Goal: Task Accomplishment & Management: Manage account settings

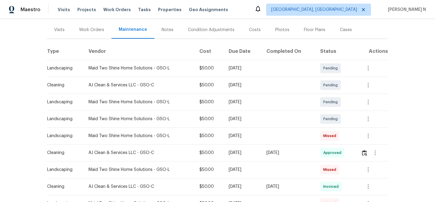
scroll to position [84, 0]
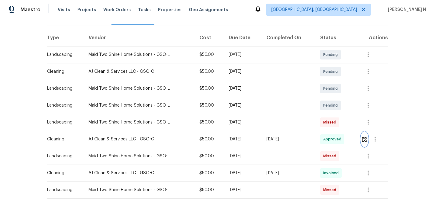
click at [365, 142] on img "button" at bounding box center [364, 140] width 5 height 6
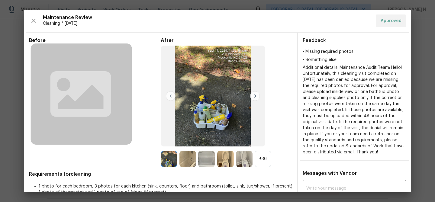
click at [266, 160] on div "+36" at bounding box center [263, 159] width 17 height 17
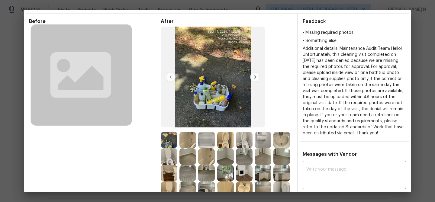
scroll to position [42, 0]
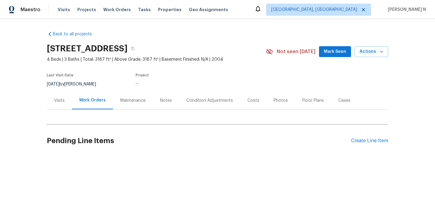
click at [142, 105] on div "Maintenance" at bounding box center [133, 101] width 40 height 18
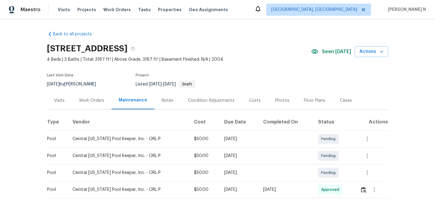
scroll to position [33, 0]
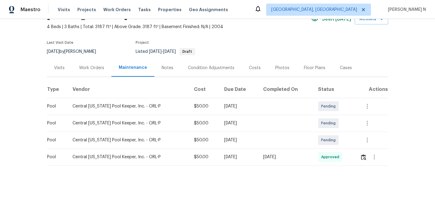
click at [94, 66] on div "Work Orders" at bounding box center [91, 68] width 25 height 6
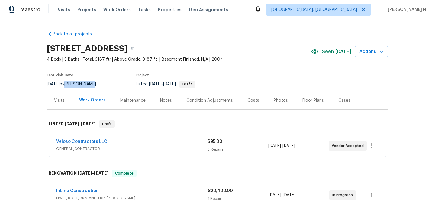
drag, startPoint x: 74, startPoint y: 84, endPoint x: 98, endPoint y: 84, distance: 23.9
click at [99, 84] on div "9/16/2025 by Austin Jones" at bounding box center [75, 84] width 57 height 7
copy div "[PERSON_NAME]"
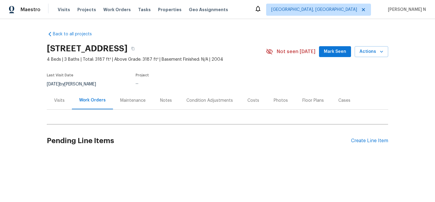
click at [138, 100] on div "Maintenance" at bounding box center [132, 101] width 25 height 6
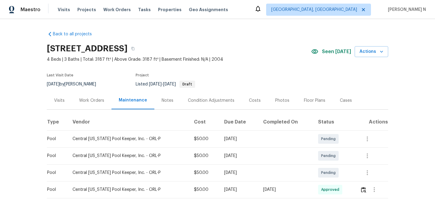
click at [91, 104] on div "Work Orders" at bounding box center [92, 101] width 40 height 18
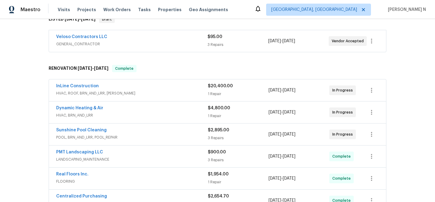
scroll to position [107, 0]
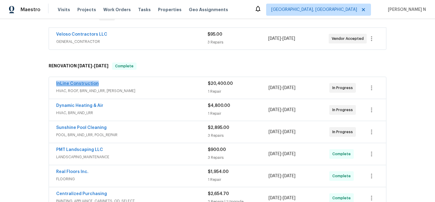
drag, startPoint x: 53, startPoint y: 83, endPoint x: 95, endPoint y: 82, distance: 42.3
click at [95, 82] on div "InLine Construction HVAC, ROOF, BRN_AND_LRR, WELLS $20,400.00 1 Repair 9/2/2025…" at bounding box center [217, 88] width 337 height 22
copy link "InLine Construction"
drag, startPoint x: 55, startPoint y: 106, endPoint x: 104, endPoint y: 106, distance: 48.6
click at [104, 106] on div "Dynamic Heating & Air HVAC, BRN_AND_LRR $4,800.00 1 Repair 9/5/2025 - 9/9/2025 …" at bounding box center [217, 110] width 337 height 22
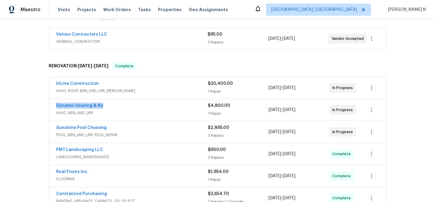
copy link "Dynamic Heating & Air"
drag, startPoint x: 54, startPoint y: 128, endPoint x: 111, endPoint y: 126, distance: 57.1
click at [111, 126] on div "Sunshine Pool Cleaning POOL, BRN_AND_LRR, POOL_REPAIR $2,895.00 3 Repairs 9/4/2…" at bounding box center [217, 132] width 337 height 22
copy link "Sunshine Pool Cleaning"
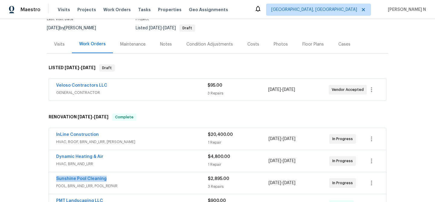
scroll to position [0, 0]
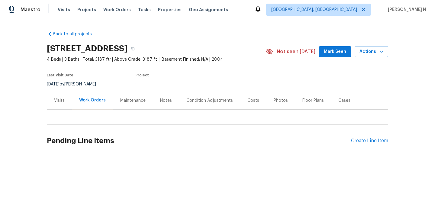
click at [128, 102] on div "Maintenance" at bounding box center [132, 101] width 25 height 6
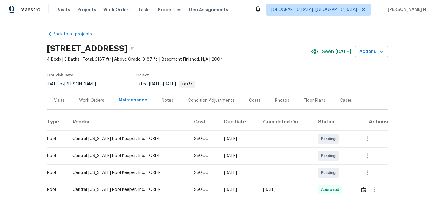
click at [102, 103] on div "Work Orders" at bounding box center [91, 101] width 25 height 6
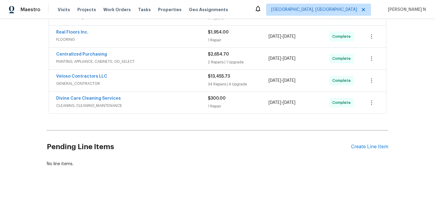
scroll to position [253, 0]
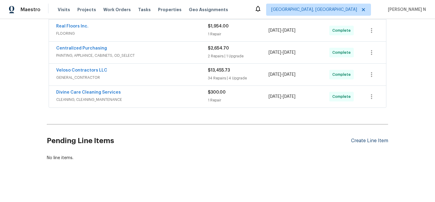
click at [371, 141] on div "Create Line Item" at bounding box center [369, 141] width 37 height 6
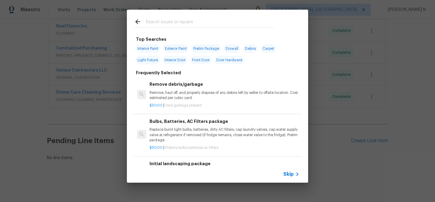
click at [292, 177] on span "Skip" at bounding box center [288, 174] width 10 height 6
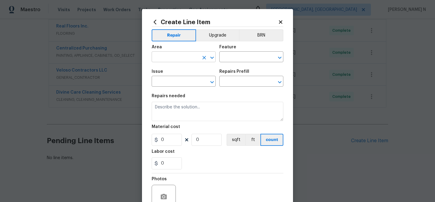
click at [176, 56] on input "text" at bounding box center [175, 57] width 47 height 9
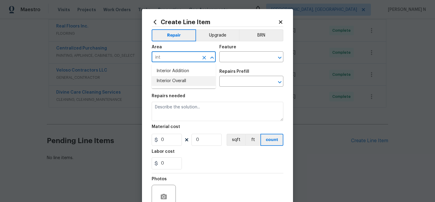
click at [174, 82] on li "Interior Overall" at bounding box center [184, 81] width 64 height 10
type input "Interior Overall"
click at [248, 61] on input "text" at bounding box center [242, 57] width 47 height 9
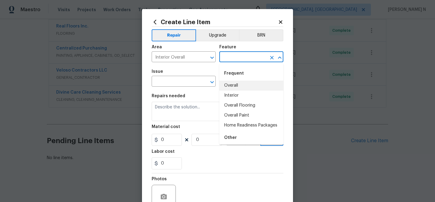
click at [242, 81] on li "Overall" at bounding box center [251, 86] width 64 height 10
type input "Overall"
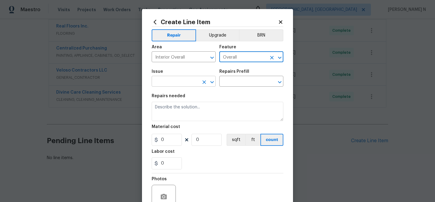
click at [157, 82] on input "text" at bounding box center [175, 81] width 47 height 9
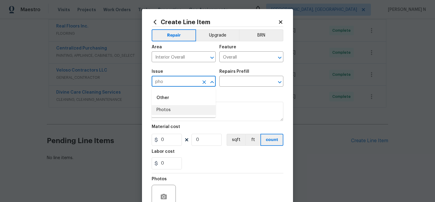
click at [166, 111] on li "Photos" at bounding box center [184, 110] width 64 height 10
type input "Photos"
click at [247, 81] on input "text" at bounding box center [242, 81] width 47 height 9
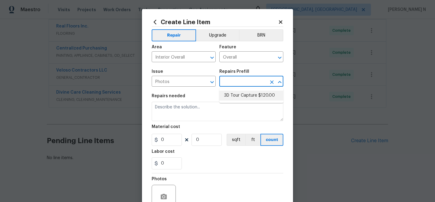
click at [245, 95] on li "3D Tour Capture $120.00" at bounding box center [251, 96] width 64 height 10
type input "3D Tour Capture $120.00"
type textarea "Capture 3D tour of home"
type input "1"
type input "120"
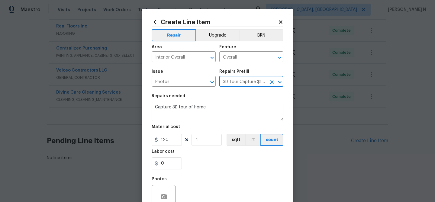
scroll to position [58, 0]
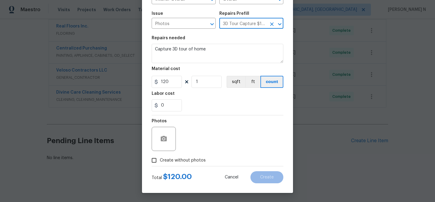
click at [150, 158] on input "Create without photos" at bounding box center [153, 160] width 11 height 11
checkbox input "true"
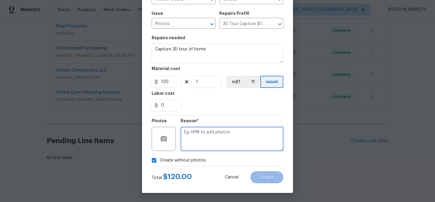
click at [225, 140] on textarea at bounding box center [232, 139] width 103 height 24
type textarea "."
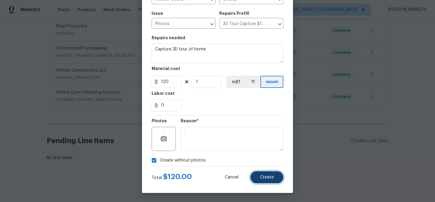
click at [263, 174] on button "Create" at bounding box center [266, 177] width 33 height 12
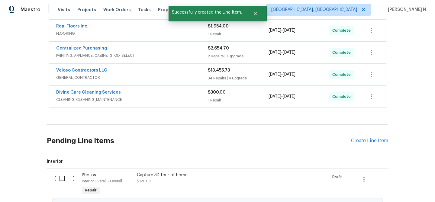
scroll to position [322, 0]
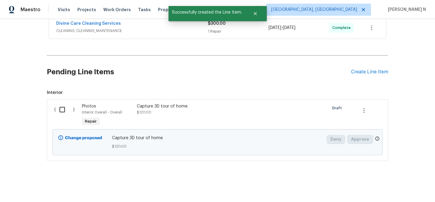
click at [61, 110] on input "checkbox" at bounding box center [64, 109] width 17 height 13
checkbox input "true"
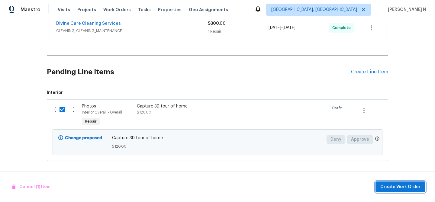
click at [397, 190] on span "Create Work Order" at bounding box center [400, 187] width 40 height 8
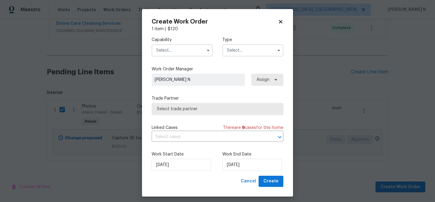
click at [197, 54] on input "text" at bounding box center [182, 50] width 61 height 12
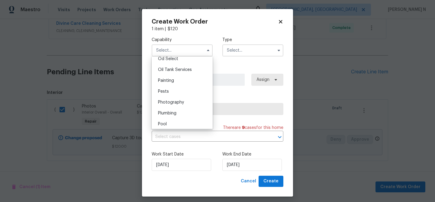
scroll to position [491, 0]
click at [173, 102] on span "Photography" at bounding box center [171, 102] width 26 height 4
type input "Photography"
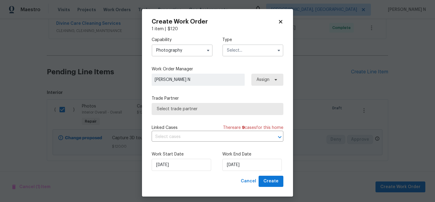
click at [237, 55] on input "text" at bounding box center [252, 50] width 61 height 12
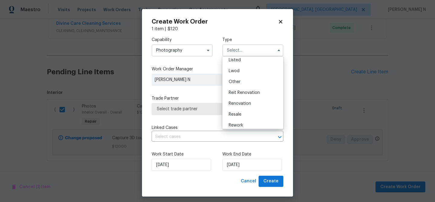
scroll to position [72, 0]
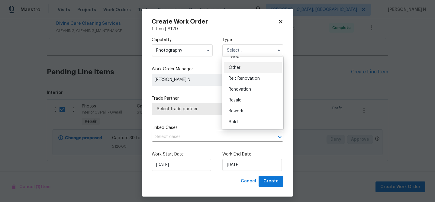
click at [236, 69] on span "Other" at bounding box center [235, 68] width 12 height 4
type input "Other"
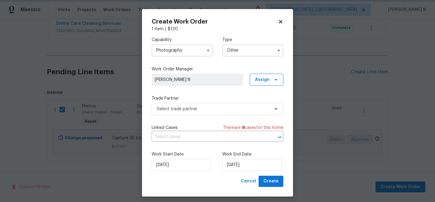
scroll to position [0, 0]
click at [200, 110] on span "Select trade partner" at bounding box center [213, 109] width 113 height 6
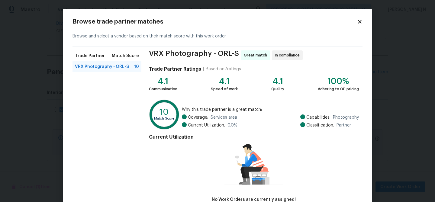
scroll to position [40, 0]
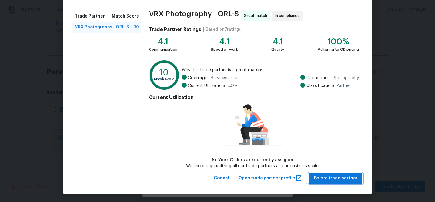
click at [341, 179] on span "Select trade partner" at bounding box center [336, 179] width 44 height 8
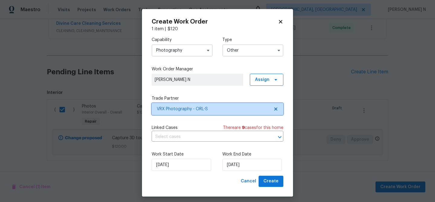
scroll to position [0, 0]
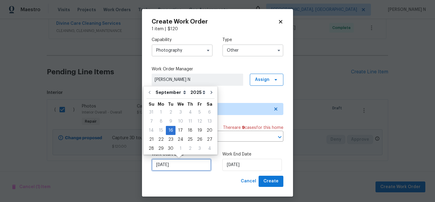
click at [165, 166] on input "16/09/2025" at bounding box center [182, 165] width 60 height 12
click at [180, 131] on div "17" at bounding box center [181, 130] width 10 height 8
type input "17/09/2025"
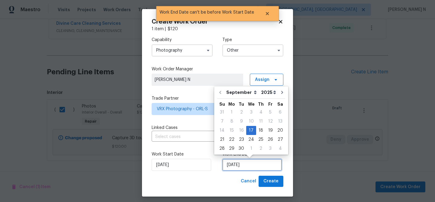
click at [242, 163] on input "17/09/2025" at bounding box center [252, 165] width 60 height 12
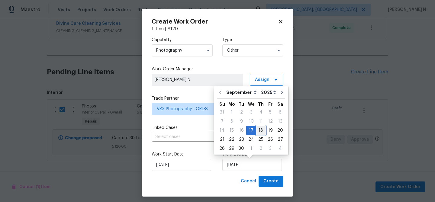
click at [261, 132] on div "18" at bounding box center [260, 130] width 9 height 8
type input "[DATE]"
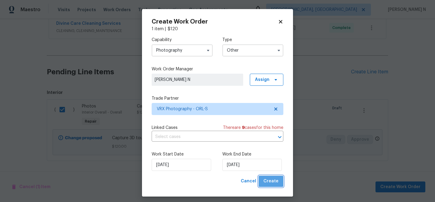
click at [274, 180] on span "Create" at bounding box center [270, 182] width 15 height 8
checkbox input "false"
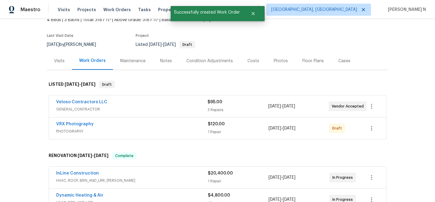
scroll to position [39, 0]
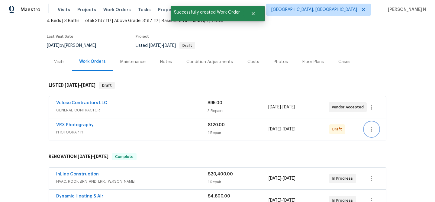
click at [367, 129] on button "button" at bounding box center [371, 129] width 15 height 15
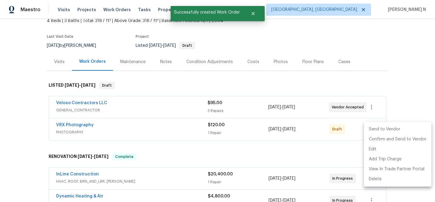
click at [375, 132] on li "Send to Vendor" at bounding box center [397, 129] width 67 height 10
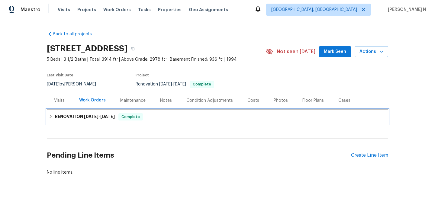
click at [86, 117] on span "8/28/25" at bounding box center [91, 117] width 15 height 4
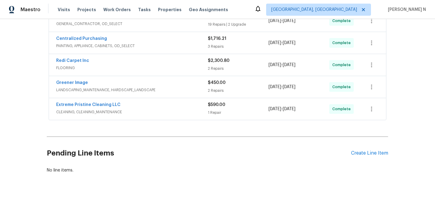
scroll to position [135, 0]
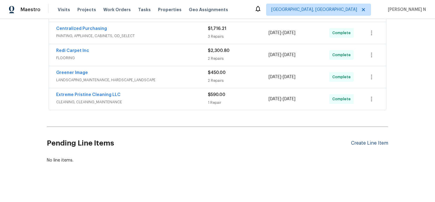
click at [364, 145] on div "Create Line Item" at bounding box center [369, 144] width 37 height 6
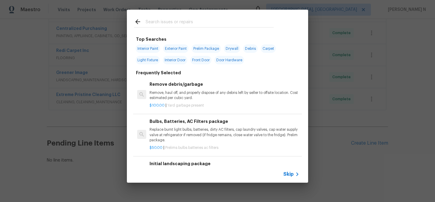
click at [297, 175] on icon at bounding box center [297, 175] width 2 height 4
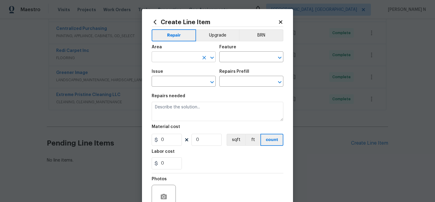
click at [188, 62] on input "text" at bounding box center [175, 57] width 47 height 9
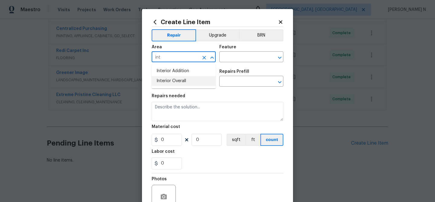
click at [176, 81] on li "Interior Overall" at bounding box center [184, 81] width 64 height 10
type input "Interior Overall"
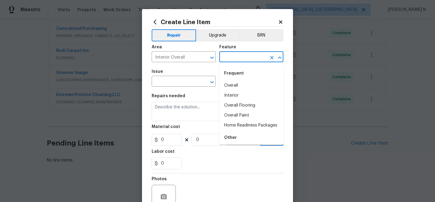
click at [254, 60] on input "text" at bounding box center [242, 57] width 47 height 9
click at [240, 85] on li "Overall" at bounding box center [251, 86] width 64 height 10
type input "Overall"
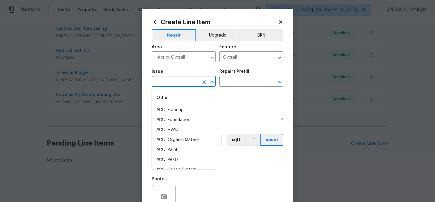
click at [177, 84] on input "text" at bounding box center [175, 81] width 47 height 9
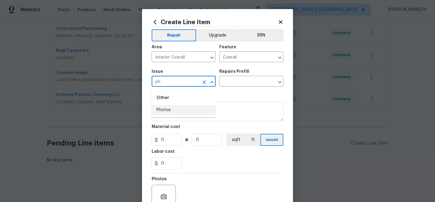
click at [165, 113] on li "Photos" at bounding box center [184, 110] width 64 height 10
type input "Photos"
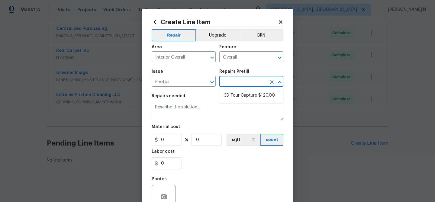
click at [252, 82] on input "text" at bounding box center [242, 81] width 47 height 9
click at [243, 100] on li "3D Tour Capture $120.00" at bounding box center [251, 96] width 64 height 10
type input "3D Tour Capture $120.00"
type textarea "Capture 3D tour of home"
type input "1"
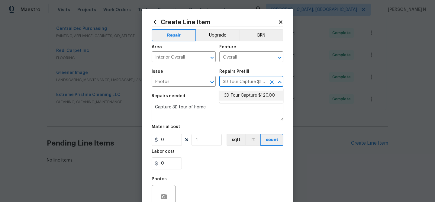
type input "120"
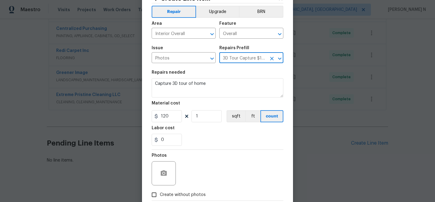
scroll to position [58, 0]
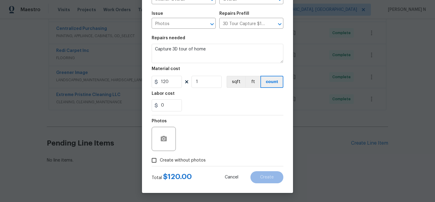
click at [169, 160] on span "Create without photos" at bounding box center [183, 160] width 46 height 6
click at [160, 160] on input "Create without photos" at bounding box center [153, 160] width 11 height 11
checkbox input "true"
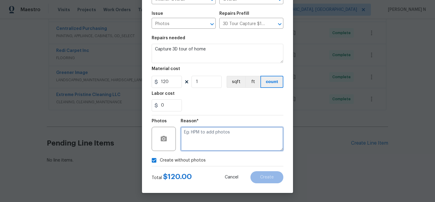
click at [225, 139] on textarea at bounding box center [232, 139] width 103 height 24
type textarea "."
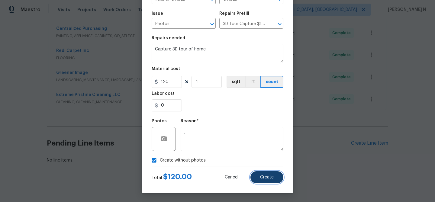
click at [269, 176] on span "Create" at bounding box center [267, 177] width 14 height 5
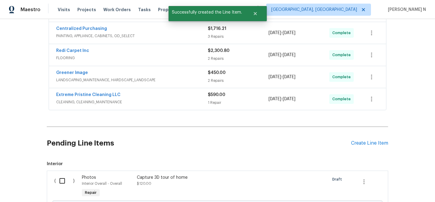
scroll to position [206, 0]
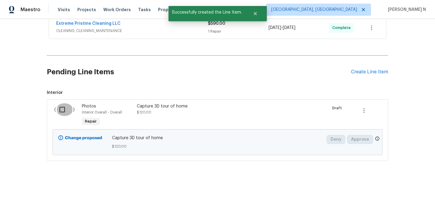
click at [65, 109] on input "checkbox" at bounding box center [64, 109] width 17 height 13
checkbox input "true"
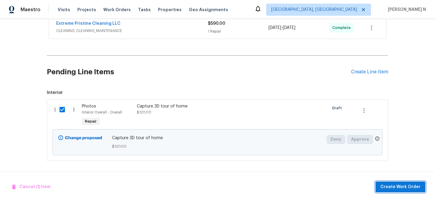
click at [398, 186] on span "Create Work Order" at bounding box center [400, 187] width 40 height 8
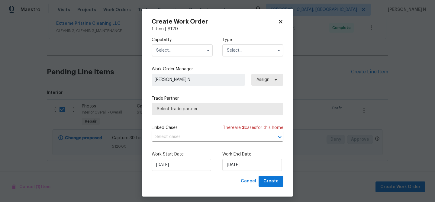
click at [188, 51] on input "text" at bounding box center [182, 50] width 61 height 12
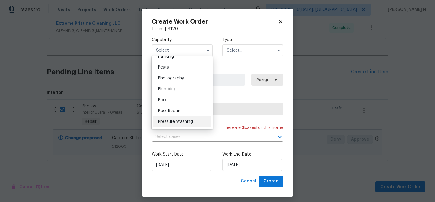
scroll to position [503, 0]
click at [171, 90] on span "Photography" at bounding box center [171, 89] width 26 height 4
type input "Photography"
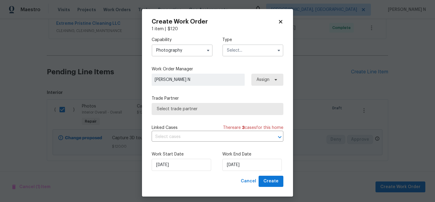
click at [230, 53] on input "text" at bounding box center [252, 50] width 61 height 12
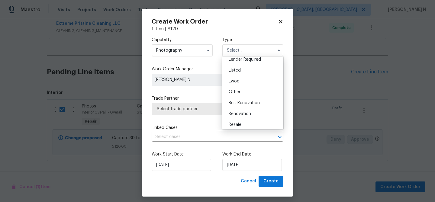
scroll to position [52, 0]
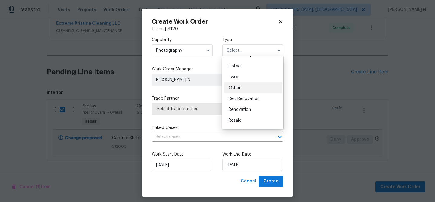
click at [237, 89] on span "Other" at bounding box center [235, 88] width 12 height 4
type input "Other"
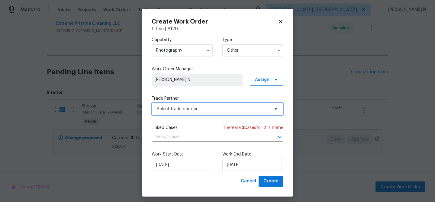
click at [175, 111] on span "Select trade partner" at bounding box center [213, 109] width 113 height 6
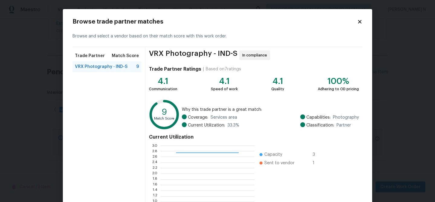
scroll to position [64, 0]
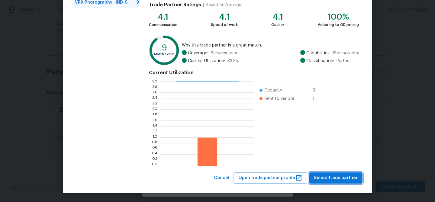
click at [337, 176] on span "Select trade partner" at bounding box center [336, 178] width 44 height 8
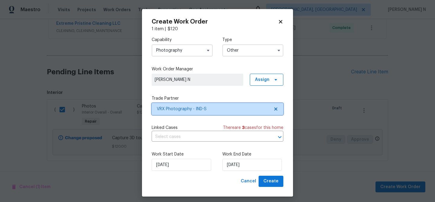
scroll to position [0, 0]
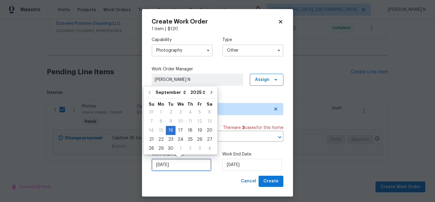
click at [167, 167] on input "16/09/2025" at bounding box center [182, 165] width 60 height 12
click at [180, 133] on div "17" at bounding box center [181, 130] width 10 height 8
type input "17/09/2025"
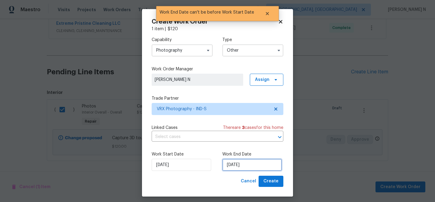
click at [239, 166] on input "17/09/2025" at bounding box center [252, 165] width 60 height 12
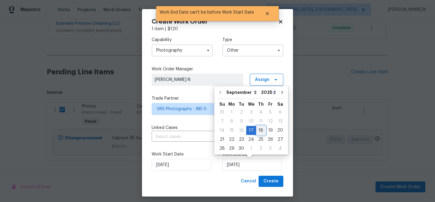
click at [257, 130] on div "18" at bounding box center [260, 130] width 9 height 8
type input "18/09/2025"
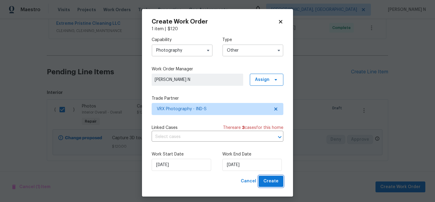
click at [271, 180] on span "Create" at bounding box center [270, 182] width 15 height 8
checkbox input "false"
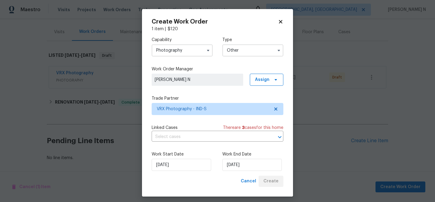
scroll to position [69, 0]
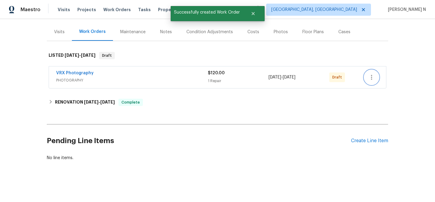
click at [369, 79] on icon "button" at bounding box center [371, 77] width 7 height 7
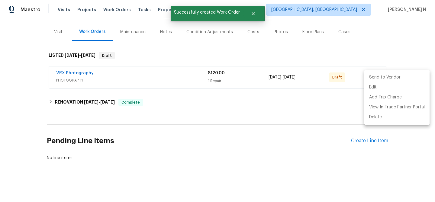
click at [376, 80] on li "Send to Vendor" at bounding box center [396, 78] width 65 height 10
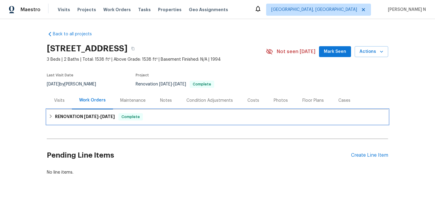
click at [96, 117] on span "9/5/25" at bounding box center [91, 117] width 15 height 4
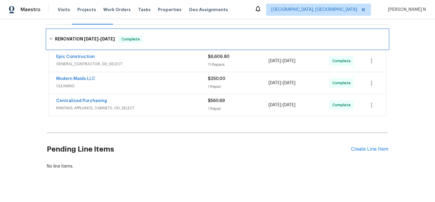
scroll to position [93, 0]
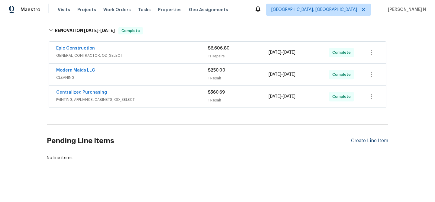
click at [362, 140] on div "Create Line Item" at bounding box center [369, 141] width 37 height 6
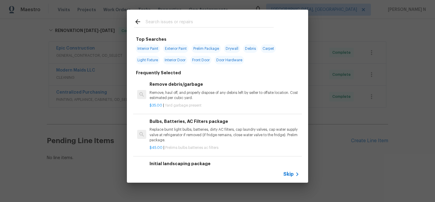
click at [290, 173] on span "Skip" at bounding box center [288, 174] width 10 height 6
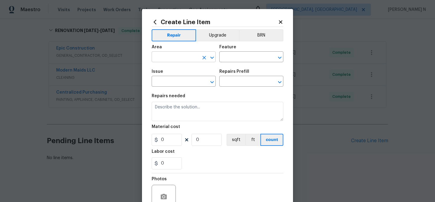
click at [185, 56] on input "text" at bounding box center [175, 57] width 47 height 9
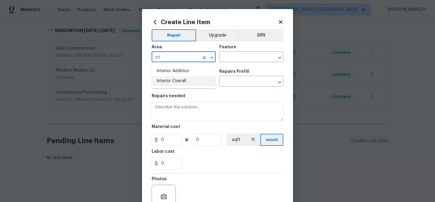
click at [182, 80] on li "Interior Overall" at bounding box center [184, 81] width 64 height 10
type input "Interior Overall"
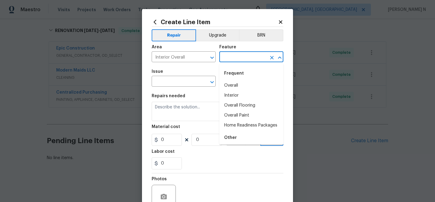
click at [254, 58] on input "text" at bounding box center [242, 57] width 47 height 9
click at [237, 85] on li "Overall" at bounding box center [251, 86] width 64 height 10
type input "Overall"
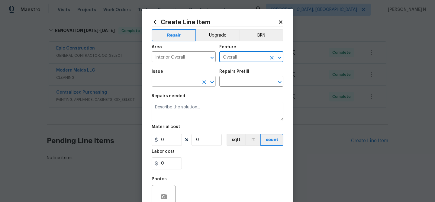
click at [183, 85] on input "text" at bounding box center [175, 81] width 47 height 9
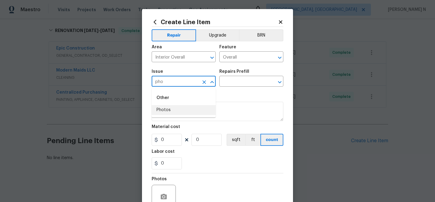
click at [165, 109] on li "Photos" at bounding box center [184, 110] width 64 height 10
type input "Photos"
click at [242, 82] on input "text" at bounding box center [242, 81] width 47 height 9
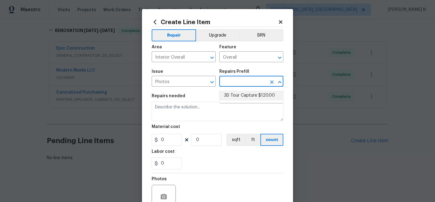
click at [242, 97] on li "3D Tour Capture $120.00" at bounding box center [251, 96] width 64 height 10
type input "3D Tour Capture $120.00"
type textarea "Capture 3D tour of home"
type input "1"
type input "120"
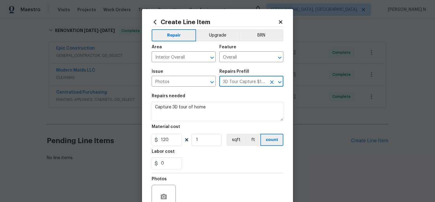
scroll to position [58, 0]
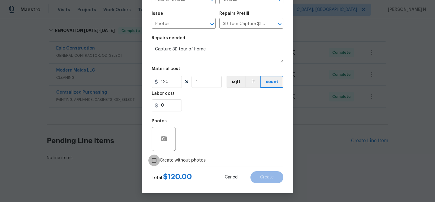
click at [157, 163] on input "Create without photos" at bounding box center [153, 160] width 11 height 11
checkbox input "true"
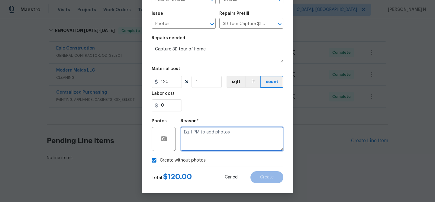
click at [239, 140] on textarea at bounding box center [232, 139] width 103 height 24
type textarea "."
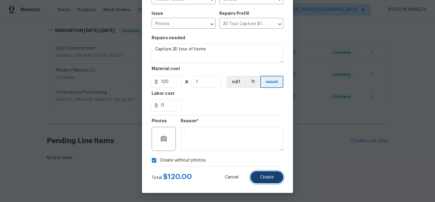
click at [268, 179] on span "Create" at bounding box center [267, 177] width 14 height 5
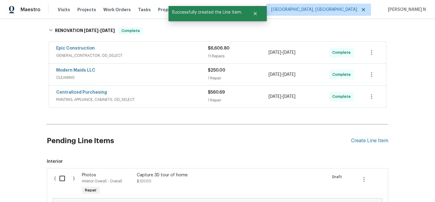
scroll to position [162, 0]
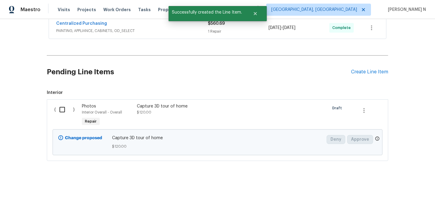
click at [61, 107] on input "checkbox" at bounding box center [64, 109] width 17 height 13
checkbox input "true"
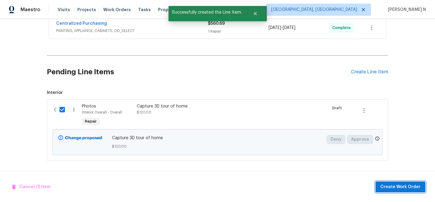
click at [394, 186] on span "Create Work Order" at bounding box center [400, 187] width 40 height 8
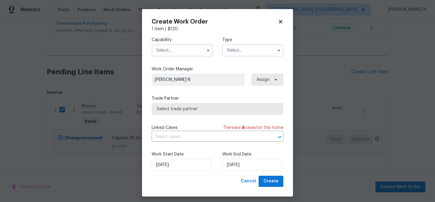
click at [186, 51] on input "text" at bounding box center [182, 50] width 61 height 12
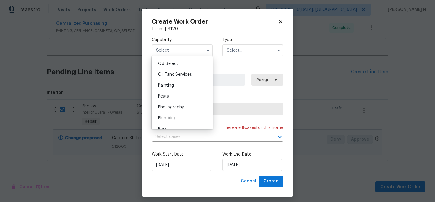
scroll to position [496, 0]
click at [179, 98] on span "Photography" at bounding box center [171, 97] width 26 height 4
type input "Photography"
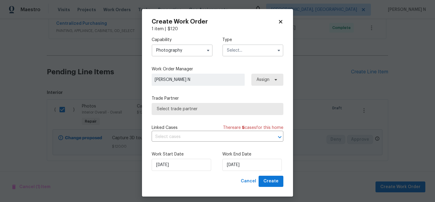
click at [244, 51] on input "text" at bounding box center [252, 50] width 61 height 12
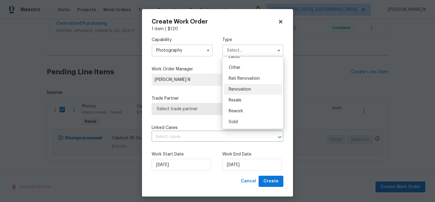
scroll to position [61, 0]
click at [237, 78] on span "Other" at bounding box center [235, 78] width 12 height 4
type input "Other"
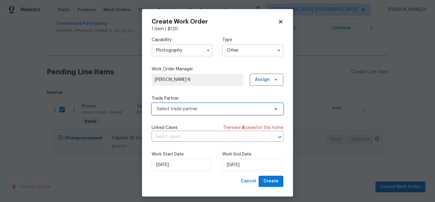
click at [187, 111] on span "Select trade partner" at bounding box center [213, 109] width 113 height 6
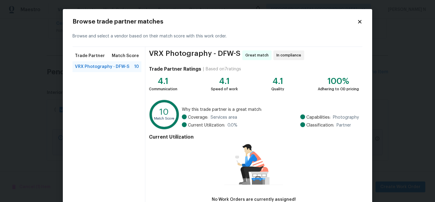
scroll to position [40, 0]
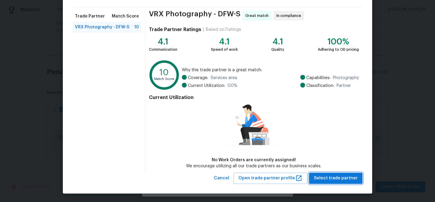
click at [338, 177] on span "Select trade partner" at bounding box center [336, 179] width 44 height 8
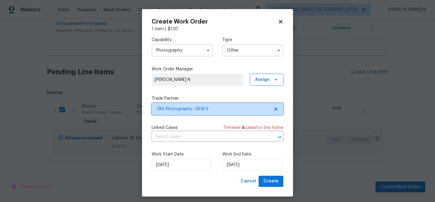
scroll to position [0, 0]
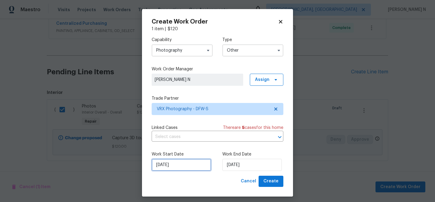
click at [188, 162] on input "16/09/2025" at bounding box center [182, 165] width 60 height 12
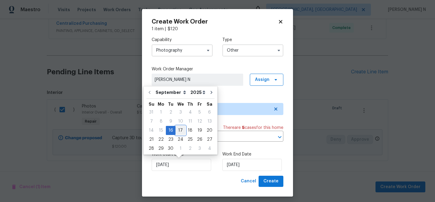
click at [180, 131] on div "17" at bounding box center [181, 130] width 10 height 8
type input "17/09/2025"
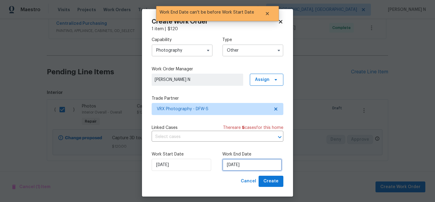
click at [246, 164] on input "17/09/2025" at bounding box center [252, 165] width 60 height 12
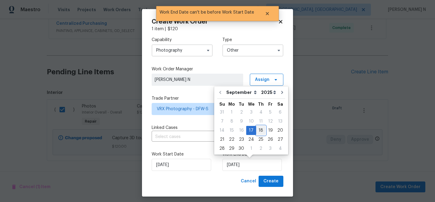
click at [260, 134] on div "18" at bounding box center [260, 130] width 9 height 8
type input "18/09/2025"
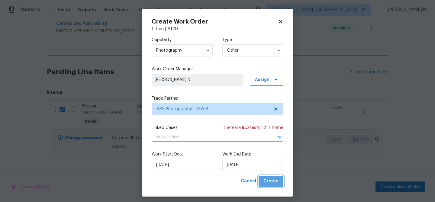
click at [278, 183] on span "Create" at bounding box center [270, 182] width 15 height 8
checkbox input "false"
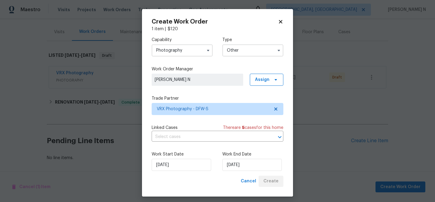
scroll to position [69, 0]
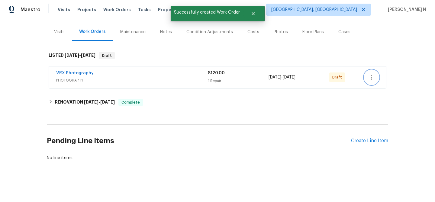
click at [375, 79] on icon "button" at bounding box center [371, 77] width 7 height 7
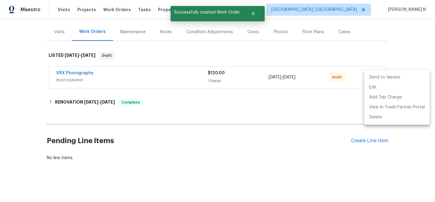
click at [375, 79] on li "Send to Vendor" at bounding box center [396, 78] width 65 height 10
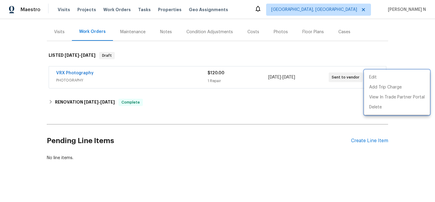
click at [240, 111] on div at bounding box center [217, 101] width 435 height 202
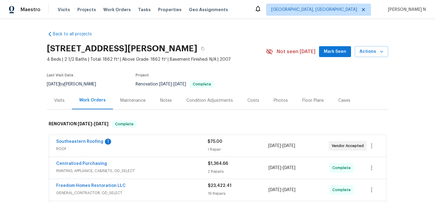
click at [127, 98] on div "Maintenance" at bounding box center [132, 101] width 25 height 6
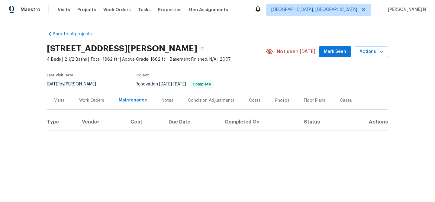
click at [88, 99] on div "Work Orders" at bounding box center [91, 101] width 25 height 6
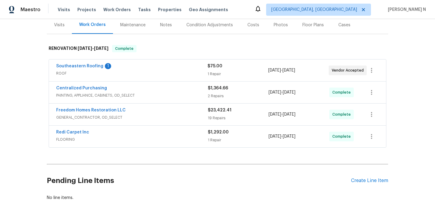
scroll to position [115, 0]
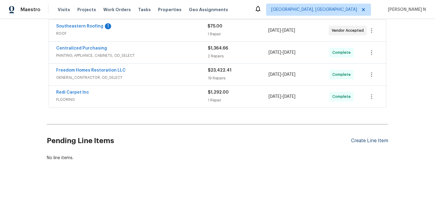
click at [374, 139] on div "Create Line Item" at bounding box center [369, 141] width 37 height 6
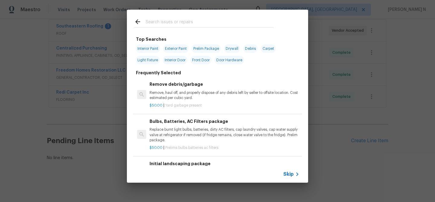
click at [283, 176] on div "Skip" at bounding box center [217, 174] width 181 height 17
click at [291, 174] on span "Skip" at bounding box center [288, 174] width 10 height 6
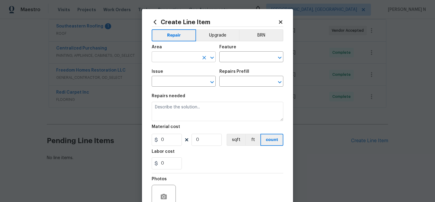
click at [180, 60] on input "text" at bounding box center [175, 57] width 47 height 9
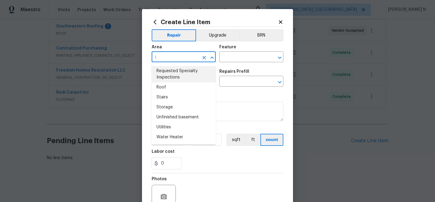
scroll to position [0, 0]
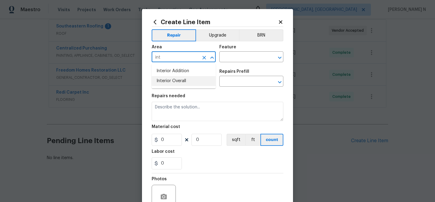
click at [182, 83] on li "Interior Overall" at bounding box center [184, 81] width 64 height 10
type input "Interior Overall"
click at [243, 56] on input "text" at bounding box center [242, 57] width 47 height 9
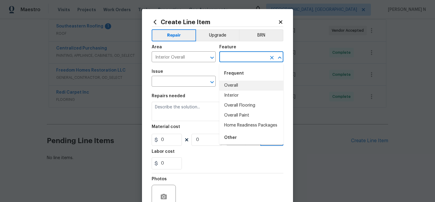
click at [236, 86] on li "Overall" at bounding box center [251, 86] width 64 height 10
type input "Overall"
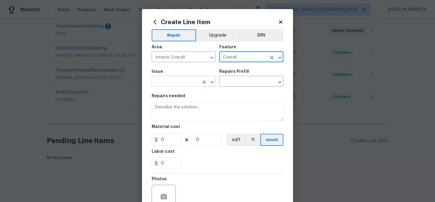
click at [168, 84] on input "text" at bounding box center [175, 81] width 47 height 9
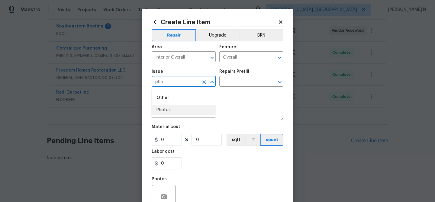
click at [169, 110] on li "Photos" at bounding box center [184, 110] width 64 height 10
type input "Photos"
click at [238, 85] on input "text" at bounding box center [242, 81] width 47 height 9
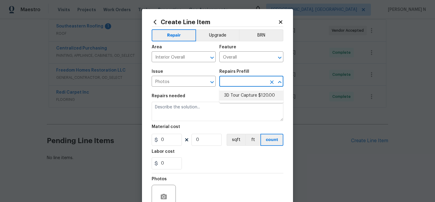
click at [238, 98] on li "3D Tour Capture $120.00" at bounding box center [251, 96] width 64 height 10
type input "3D Tour Capture $120.00"
type textarea "Capture 3D tour of home"
type input "1"
type input "120"
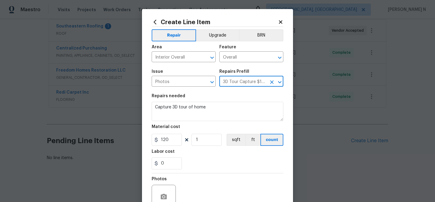
scroll to position [58, 0]
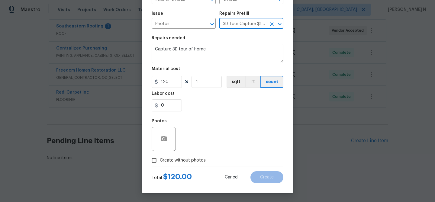
click at [154, 160] on input "Create without photos" at bounding box center [153, 160] width 11 height 11
checkbox input "true"
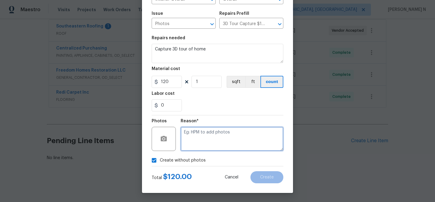
click at [238, 137] on textarea at bounding box center [232, 139] width 103 height 24
type textarea "."
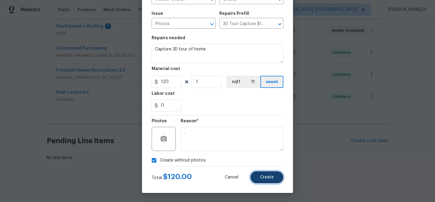
click at [264, 180] on button "Create" at bounding box center [266, 177] width 33 height 12
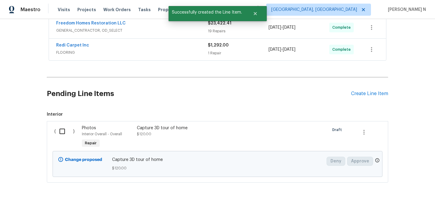
scroll to position [184, 0]
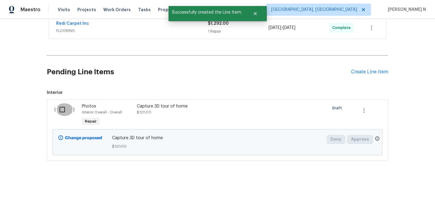
click at [60, 109] on input "checkbox" at bounding box center [64, 109] width 17 height 13
checkbox input "true"
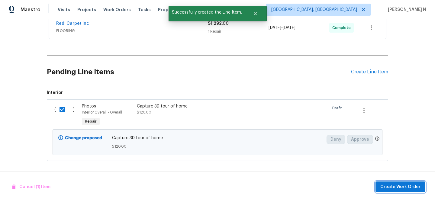
click at [393, 186] on span "Create Work Order" at bounding box center [400, 187] width 40 height 8
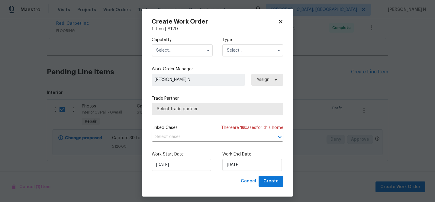
click at [183, 47] on input "text" at bounding box center [182, 50] width 61 height 12
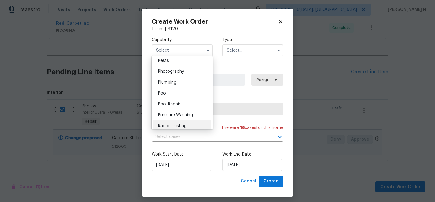
scroll to position [517, 0]
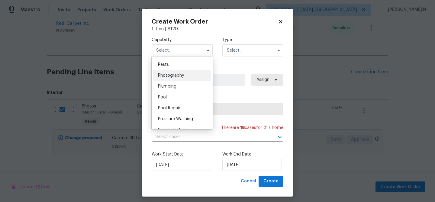
click at [170, 76] on span "Photography" at bounding box center [171, 75] width 26 height 4
type input "Photography"
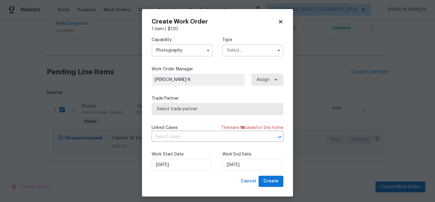
click at [241, 56] on input "text" at bounding box center [252, 50] width 61 height 12
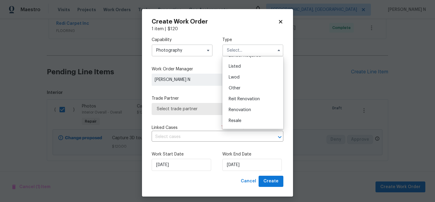
scroll to position [72, 0]
click at [236, 67] on span "Other" at bounding box center [235, 68] width 12 height 4
type input "Other"
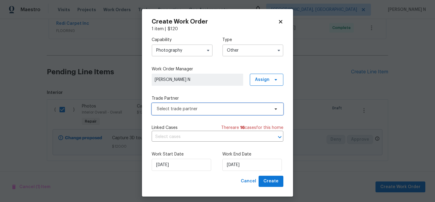
click at [208, 111] on span "Select trade partner" at bounding box center [213, 109] width 113 height 6
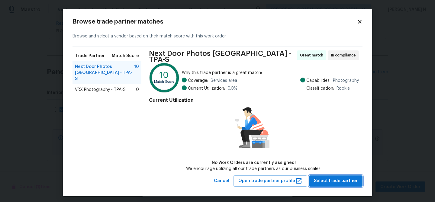
click at [340, 177] on span "Select trade partner" at bounding box center [336, 181] width 44 height 8
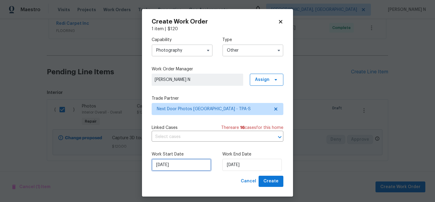
click at [187, 166] on input "16/09/2025" at bounding box center [182, 165] width 60 height 12
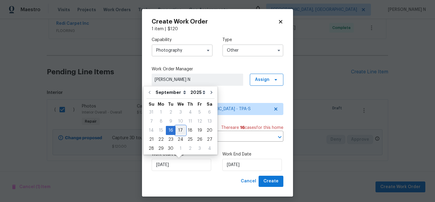
click at [179, 131] on div "17" at bounding box center [181, 130] width 10 height 8
type input "17/09/2025"
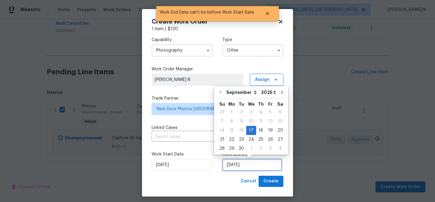
click at [244, 169] on input "17/09/2025" at bounding box center [252, 165] width 60 height 12
click at [258, 131] on div "18" at bounding box center [260, 130] width 9 height 8
type input "18/09/2025"
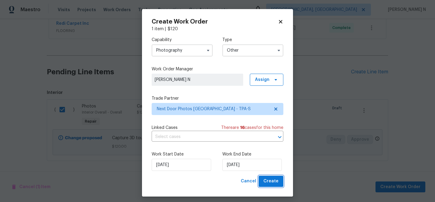
click at [275, 181] on span "Create" at bounding box center [270, 182] width 15 height 8
checkbox input "false"
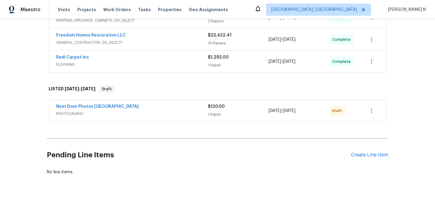
scroll to position [165, 0]
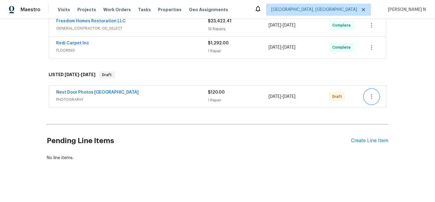
click at [372, 94] on icon "button" at bounding box center [371, 96] width 7 height 7
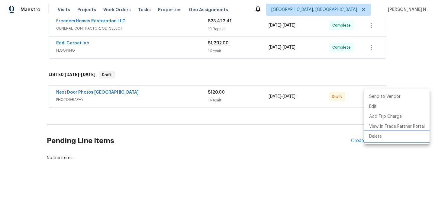
click at [378, 135] on li "Delete" at bounding box center [396, 137] width 65 height 10
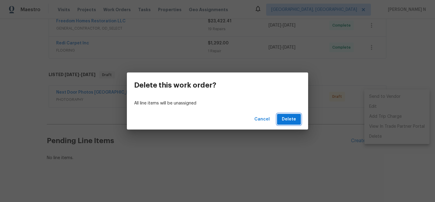
click at [293, 121] on span "Delete" at bounding box center [289, 120] width 14 height 8
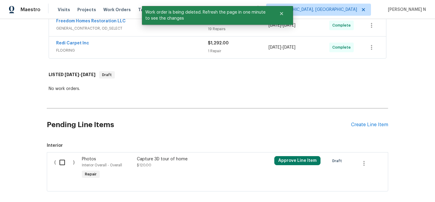
scroll to position [195, 0]
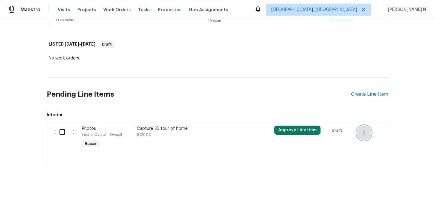
click at [365, 135] on icon "button" at bounding box center [363, 132] width 7 height 7
click at [375, 133] on li "Cancel" at bounding box center [368, 133] width 23 height 10
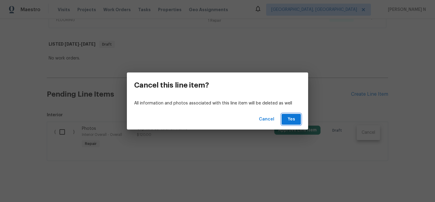
click at [289, 117] on span "Yes" at bounding box center [291, 120] width 10 height 8
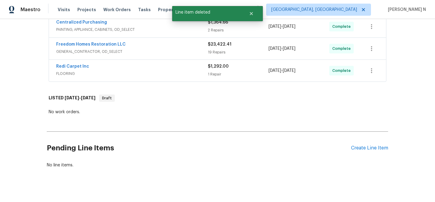
scroll to position [149, 0]
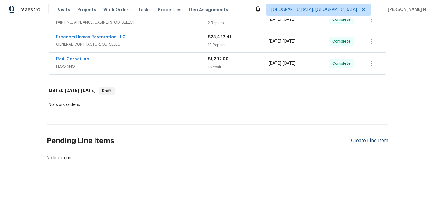
click at [365, 140] on div "Create Line Item" at bounding box center [369, 141] width 37 height 6
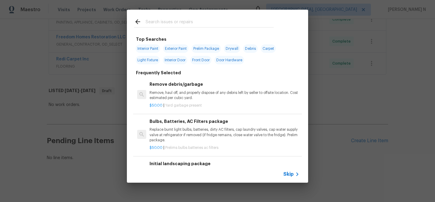
click at [290, 176] on span "Skip" at bounding box center [288, 174] width 10 height 6
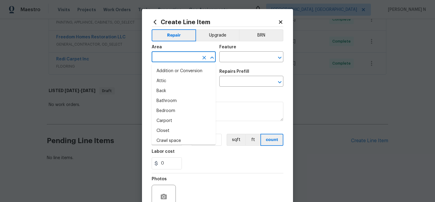
click at [174, 55] on input "text" at bounding box center [175, 57] width 47 height 9
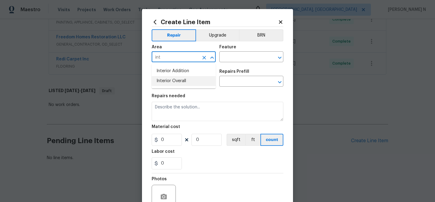
click at [179, 81] on li "Interior Overall" at bounding box center [184, 81] width 64 height 10
type input "Interior Overall"
click at [256, 53] on input "text" at bounding box center [242, 57] width 47 height 9
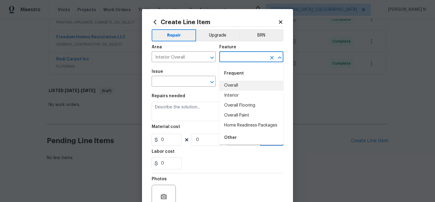
click at [238, 87] on li "Overall" at bounding box center [251, 86] width 64 height 10
type input "Overall"
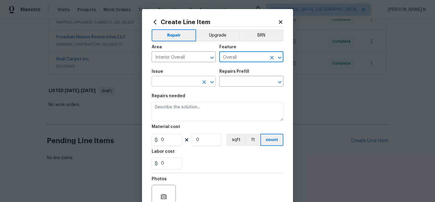
click at [186, 80] on input "text" at bounding box center [175, 81] width 47 height 9
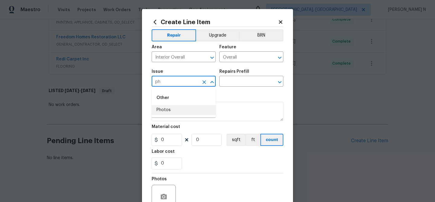
click at [181, 109] on li "Photos" at bounding box center [184, 110] width 64 height 10
type input "Photos"
click at [237, 83] on input "text" at bounding box center [242, 81] width 47 height 9
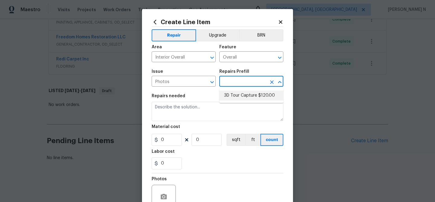
click at [239, 95] on li "3D Tour Capture $120.00" at bounding box center [251, 96] width 64 height 10
type input "3D Tour Capture $120.00"
type textarea "Capture 3D tour of home"
type input "1"
type input "120"
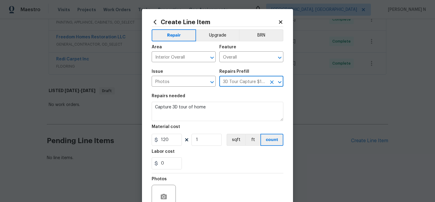
scroll to position [58, 0]
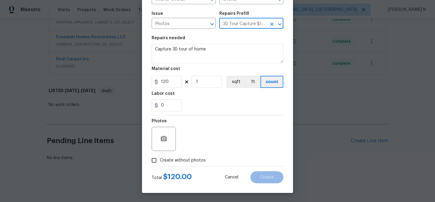
click at [153, 163] on input "Create without photos" at bounding box center [153, 160] width 11 height 11
checkbox input "true"
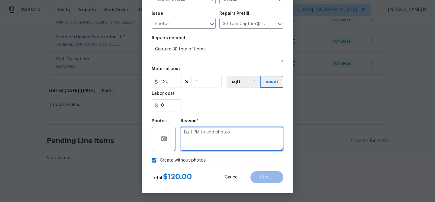
click at [244, 130] on textarea at bounding box center [232, 139] width 103 height 24
type textarea "."
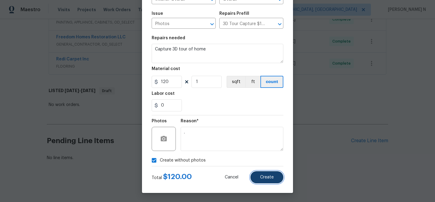
click at [267, 181] on button "Create" at bounding box center [266, 177] width 33 height 12
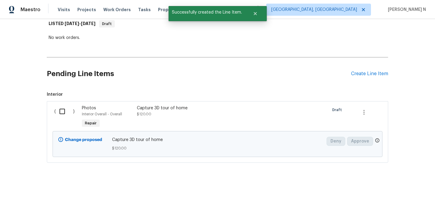
scroll to position [218, 0]
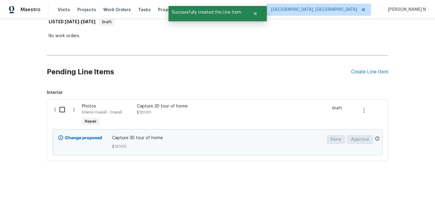
click at [63, 109] on input "checkbox" at bounding box center [64, 109] width 17 height 13
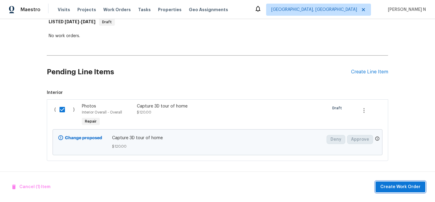
click at [398, 183] on span "Create Work Order" at bounding box center [400, 187] width 40 height 8
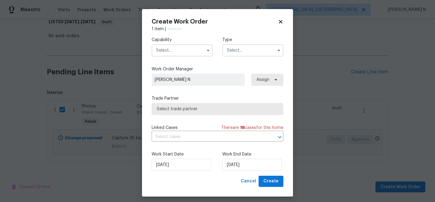
checkbox input "false"
click at [173, 52] on input "text" at bounding box center [182, 50] width 61 height 12
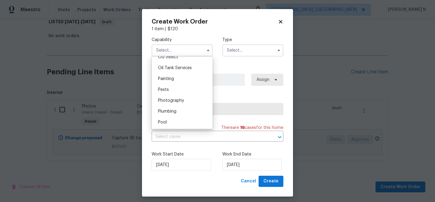
scroll to position [493, 0]
click at [174, 102] on div "Photography" at bounding box center [182, 99] width 58 height 11
type input "Photography"
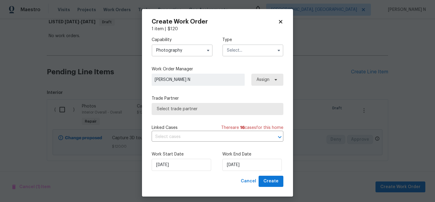
click at [251, 54] on input "text" at bounding box center [252, 50] width 61 height 12
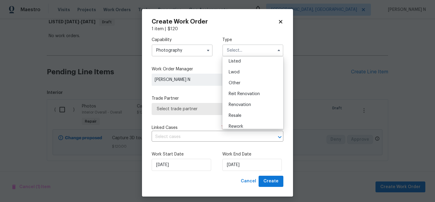
scroll to position [72, 0]
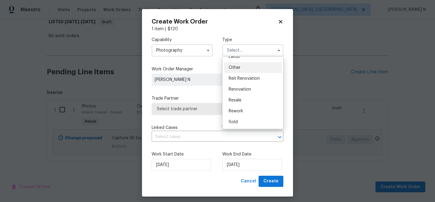
click at [240, 66] on span "Other" at bounding box center [235, 68] width 12 height 4
type input "Other"
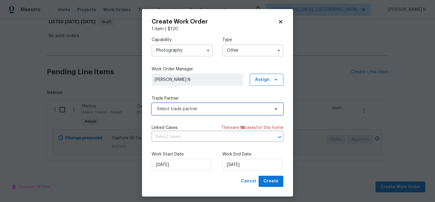
click at [203, 111] on span "Select trade partner" at bounding box center [213, 109] width 113 height 6
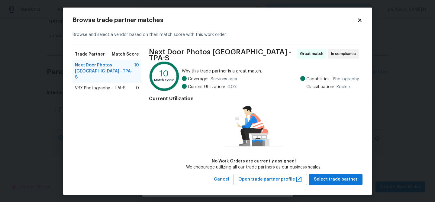
scroll to position [0, 0]
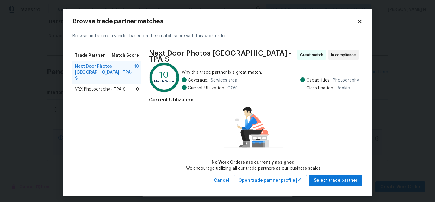
click at [384, 132] on body "Maestro Visits Projects Work Orders Tasks Properties Geo Assignments Albuquerqu…" at bounding box center [217, 101] width 435 height 202
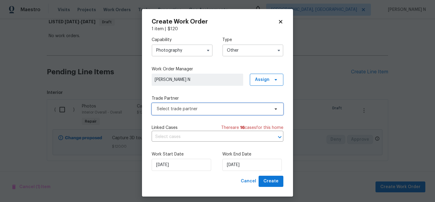
scroll to position [0, 0]
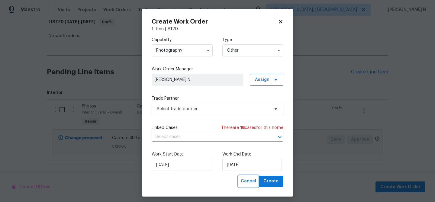
click at [251, 181] on span "Cancel" at bounding box center [248, 182] width 15 height 8
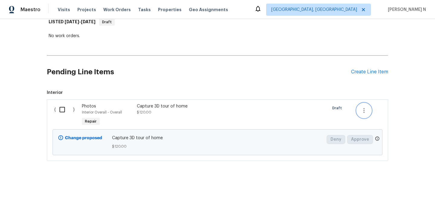
click at [363, 115] on button "button" at bounding box center [364, 110] width 15 height 15
click at [369, 115] on li "Cancel" at bounding box center [368, 110] width 23 height 10
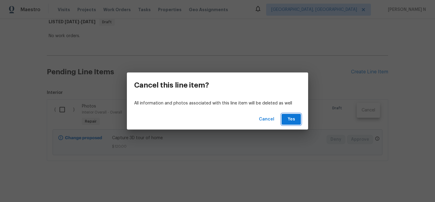
click at [297, 121] on button "Yes" at bounding box center [291, 119] width 19 height 11
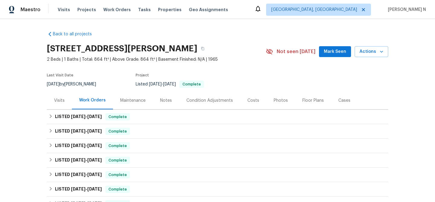
click at [130, 99] on div "Maintenance" at bounding box center [132, 101] width 25 height 6
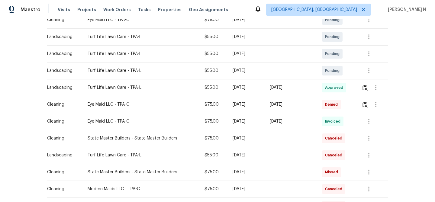
scroll to position [163, 0]
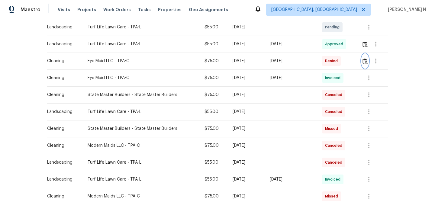
click at [364, 61] on img "button" at bounding box center [365, 61] width 5 height 6
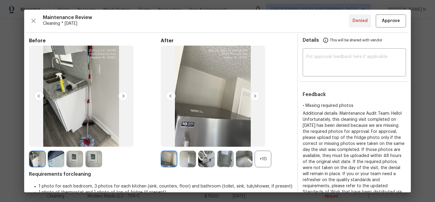
click at [263, 158] on div "+10" at bounding box center [263, 159] width 17 height 17
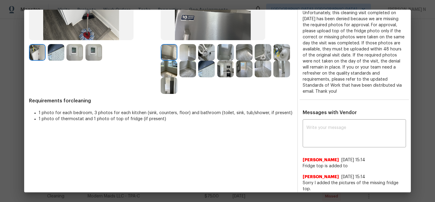
scroll to position [122, 0]
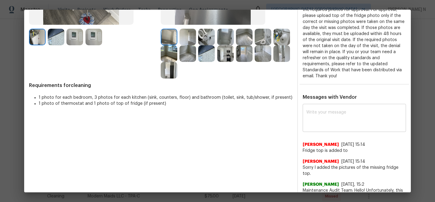
click at [327, 127] on div "x ​" at bounding box center [354, 118] width 103 height 27
paste textarea "Maintenance Audit Team: Hello! Thank you for uploading the photo, after further…"
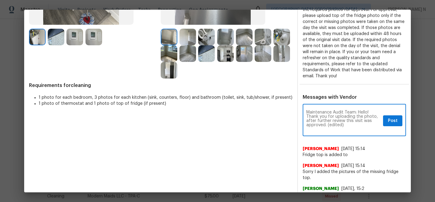
scroll to position [0, 0]
drag, startPoint x: 328, startPoint y: 124, endPoint x: 344, endPoint y: 122, distance: 16.2
click at [344, 124] on textarea "Maintenance Audit Team: Hello! Thank you for uploading the photo, after further…" at bounding box center [343, 120] width 74 height 21
type textarea "Maintenance Audit Team: Hello! Thank you for uploading the photo, after further…"
click at [397, 124] on button "Post" at bounding box center [392, 120] width 19 height 11
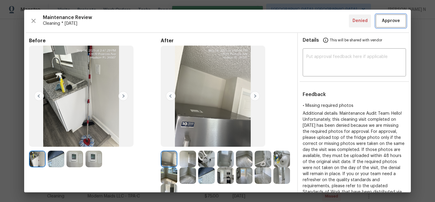
click at [391, 22] on span "Approve" at bounding box center [391, 21] width 18 height 8
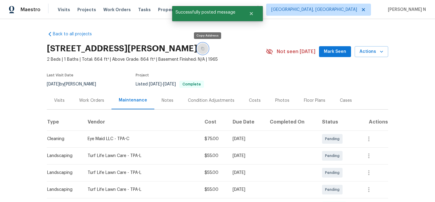
click at [205, 49] on icon "button" at bounding box center [203, 49] width 4 height 4
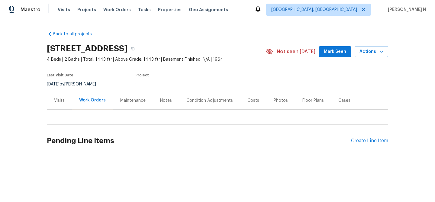
click at [118, 95] on div "Maintenance" at bounding box center [133, 101] width 40 height 18
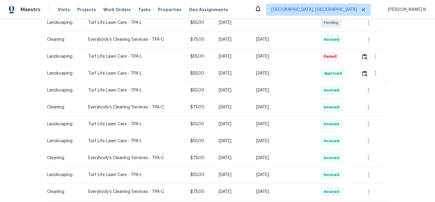
scroll to position [166, 0]
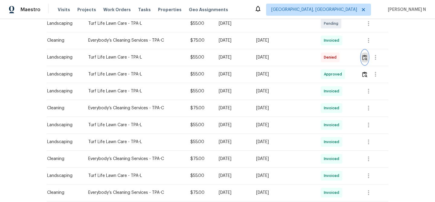
click at [365, 57] on img "button" at bounding box center [364, 58] width 5 height 6
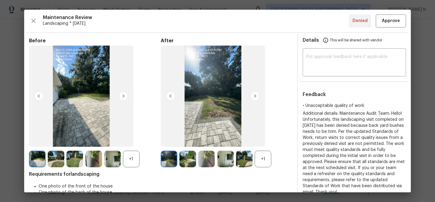
click at [265, 160] on div "+1" at bounding box center [263, 159] width 17 height 17
click at [132, 163] on div "+1" at bounding box center [131, 159] width 17 height 17
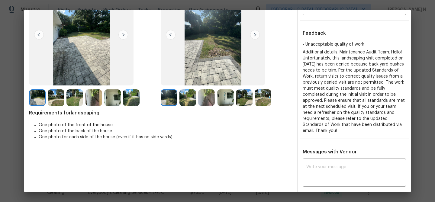
scroll to position [19, 0]
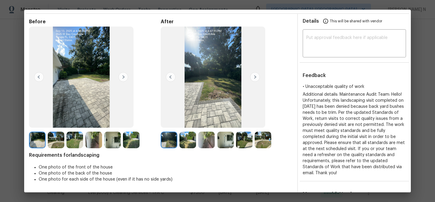
click at [190, 144] on img at bounding box center [187, 140] width 17 height 17
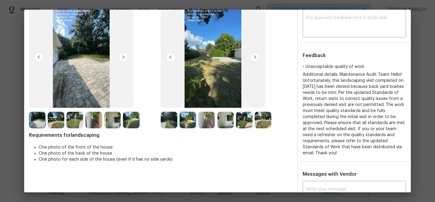
scroll to position [24, 0]
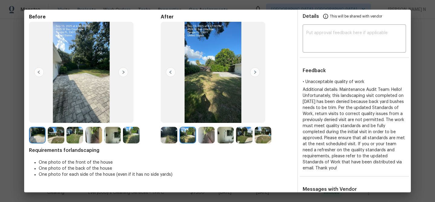
click at [227, 136] on img at bounding box center [225, 135] width 17 height 17
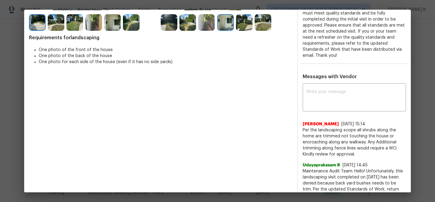
scroll to position [152, 0]
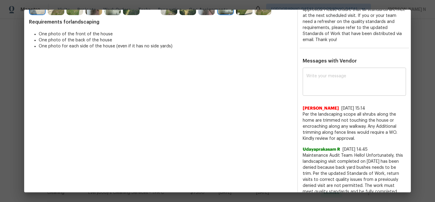
click at [323, 87] on div "x ​" at bounding box center [354, 82] width 103 height 27
paste textarea "Maintenance Audit Team: Hello! Thank you for the feedback after further review …"
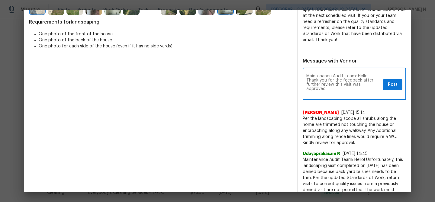
scroll to position [0, 0]
type textarea "Maintenance Audit Team: Hello! Thank you for the feedback after further review …"
click at [394, 81] on span "Post" at bounding box center [393, 85] width 10 height 8
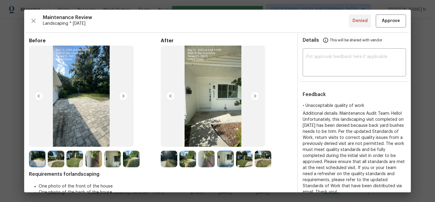
click at [390, 27] on div "Maintenance Review Landscaping * [DATE] Denied Approve Before After Requirement…" at bounding box center [217, 101] width 387 height 183
click at [390, 23] on span "Approve" at bounding box center [391, 21] width 18 height 8
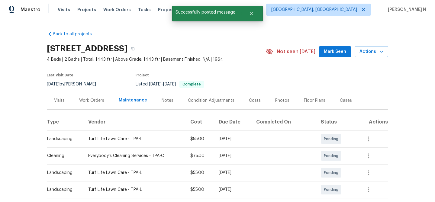
click at [215, 54] on div "[STREET_ADDRESS]" at bounding box center [156, 49] width 219 height 16
click at [135, 50] on icon "button" at bounding box center [133, 49] width 4 height 4
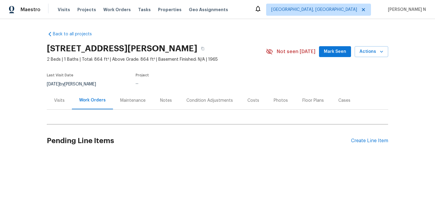
click at [136, 102] on div "Maintenance" at bounding box center [132, 101] width 25 height 6
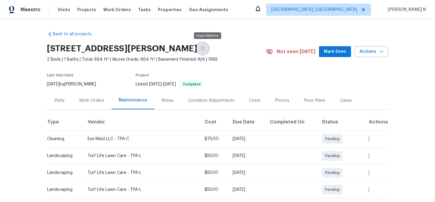
click at [205, 48] on icon "button" at bounding box center [203, 49] width 4 height 4
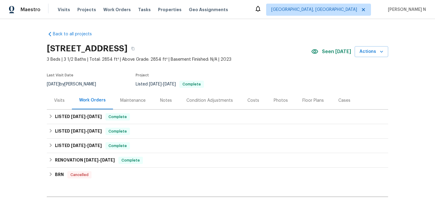
click at [134, 102] on div "Maintenance" at bounding box center [132, 101] width 25 height 6
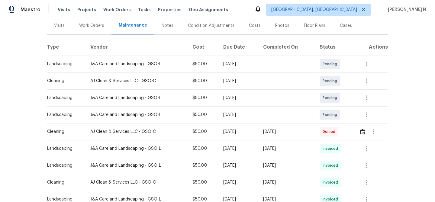
scroll to position [81, 0]
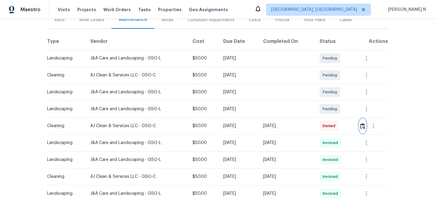
click at [364, 128] on img "button" at bounding box center [362, 126] width 5 height 6
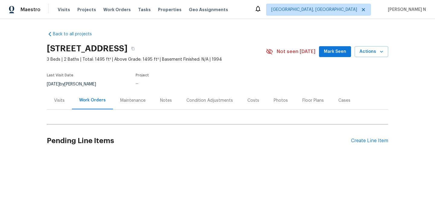
click at [141, 105] on div "Maintenance" at bounding box center [133, 101] width 40 height 18
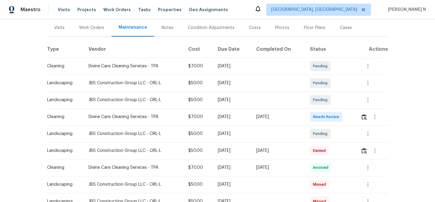
scroll to position [83, 0]
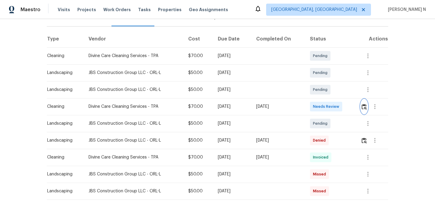
click at [365, 109] on img "button" at bounding box center [364, 107] width 5 height 6
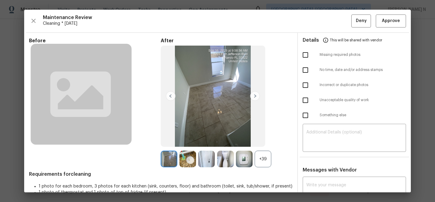
click at [259, 162] on div "+39" at bounding box center [263, 159] width 17 height 17
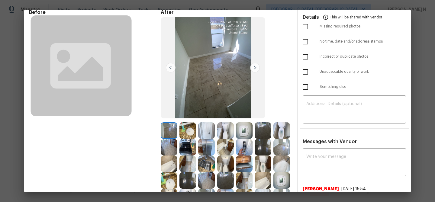
scroll to position [22, 0]
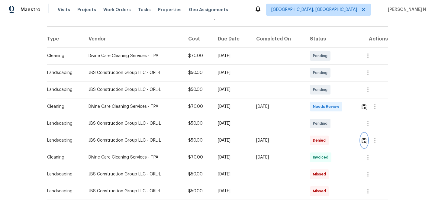
click at [363, 140] on img "button" at bounding box center [364, 141] width 5 height 6
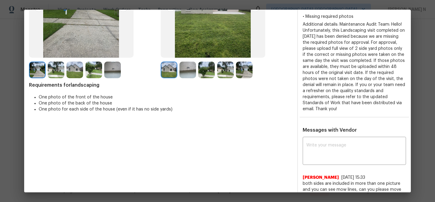
scroll to position [90, 0]
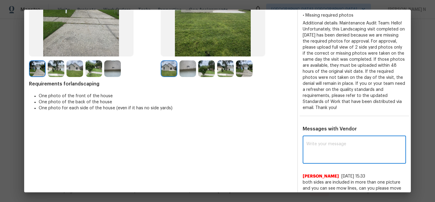
click at [337, 156] on textarea at bounding box center [354, 150] width 96 height 17
paste textarea "Maintenance Audit Team: Hello! Thank you for uploading the photo, after further…"
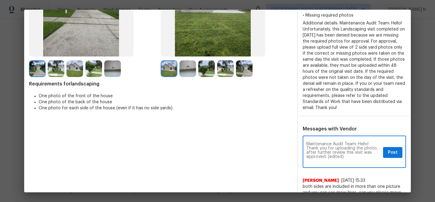
scroll to position [0, 0]
drag, startPoint x: 328, startPoint y: 156, endPoint x: 350, endPoint y: 156, distance: 22.7
click at [350, 156] on textarea "Maintenance Audit Team: Hello! Thank you for uploading the photo, after further…" at bounding box center [343, 152] width 74 height 21
type textarea "Maintenance Audit Team: Hello! Thank you for uploading the photo, after further…"
click at [388, 155] on span "Post" at bounding box center [393, 153] width 10 height 8
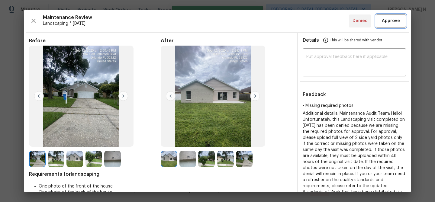
click at [381, 24] on span "Approve" at bounding box center [391, 21] width 21 height 8
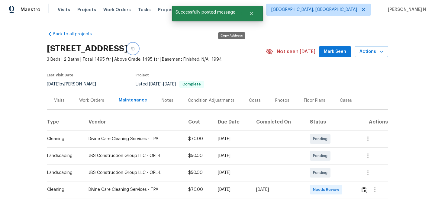
click at [135, 50] on icon "button" at bounding box center [133, 49] width 4 height 4
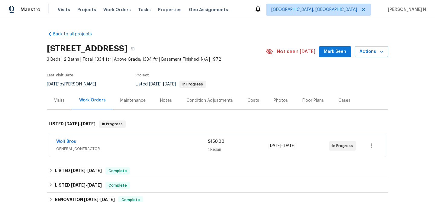
click at [121, 100] on div "Maintenance" at bounding box center [132, 101] width 25 height 6
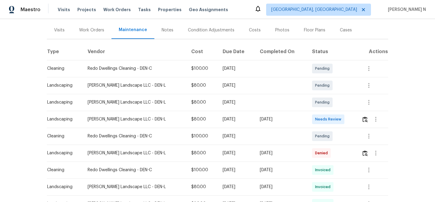
scroll to position [85, 0]
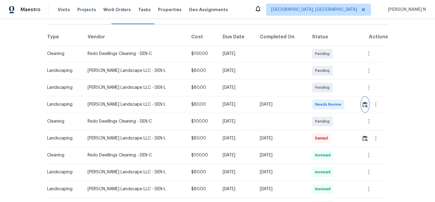
click at [364, 104] on img "button" at bounding box center [365, 105] width 5 height 6
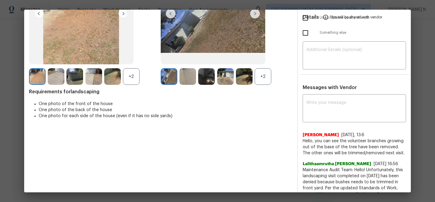
scroll to position [82, 0]
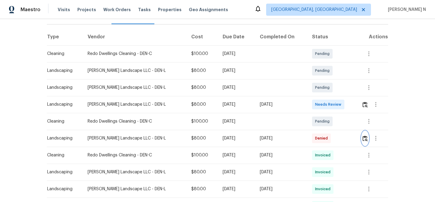
click at [368, 142] on button "button" at bounding box center [365, 138] width 7 height 15
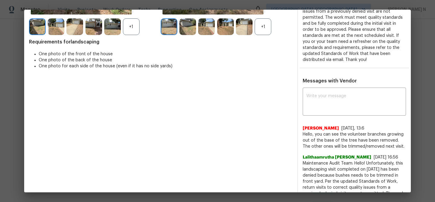
scroll to position [134, 0]
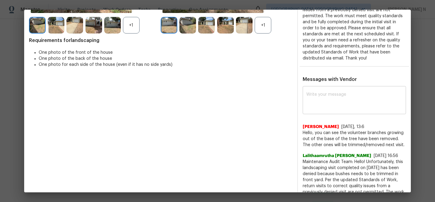
click at [332, 106] on textarea at bounding box center [354, 100] width 96 height 17
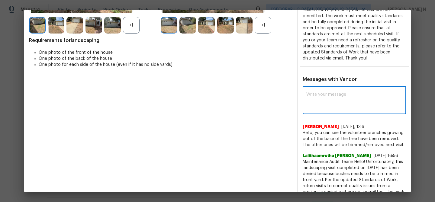
paste textarea "Maintenance Audit Team: Hello! Thank you for the feedback"
type textarea "Maintenance Audit Team: Hello! Thank you for the feedback."
click at [396, 102] on span "Post" at bounding box center [393, 101] width 10 height 8
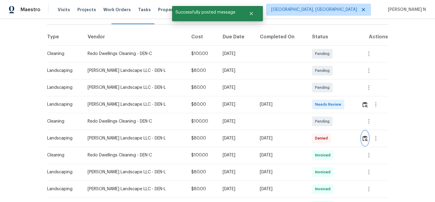
scroll to position [0, 0]
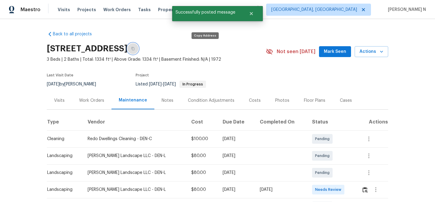
click at [135, 49] on icon "button" at bounding box center [133, 49] width 4 height 4
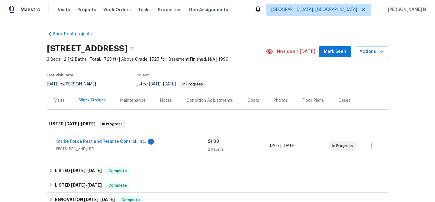
click at [138, 100] on div "Maintenance" at bounding box center [132, 101] width 25 height 6
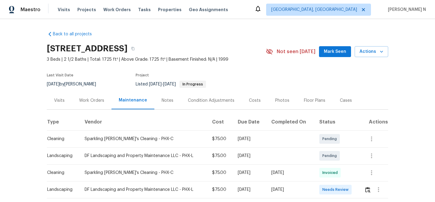
scroll to position [33, 0]
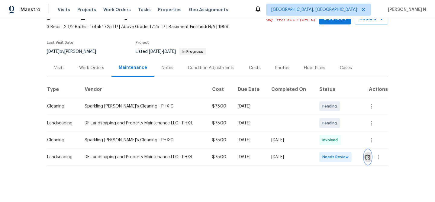
click at [368, 159] on img "button" at bounding box center [367, 157] width 5 height 6
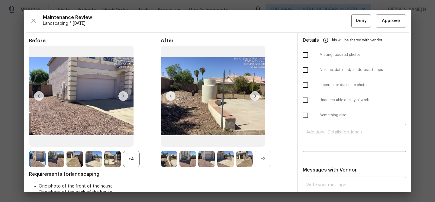
click at [265, 157] on div "+3" at bounding box center [263, 159] width 17 height 17
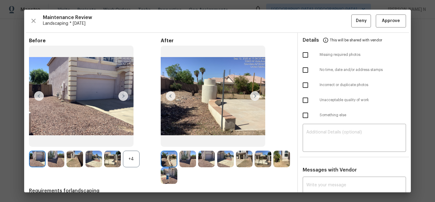
click at [124, 161] on div "+4" at bounding box center [131, 159] width 17 height 17
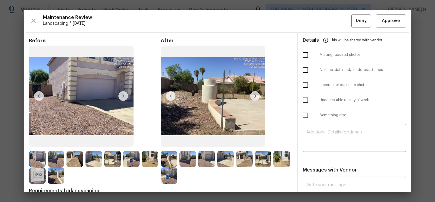
scroll to position [34, 0]
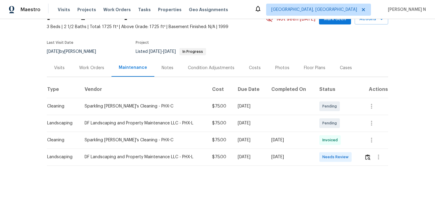
click at [340, 140] on span "Invoiced" at bounding box center [331, 140] width 18 height 6
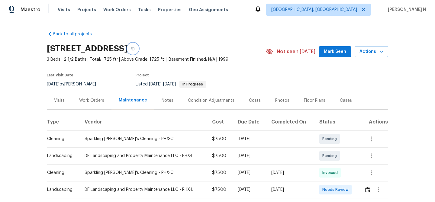
click at [135, 48] on icon "button" at bounding box center [133, 49] width 4 height 4
